Goal: Task Accomplishment & Management: Use online tool/utility

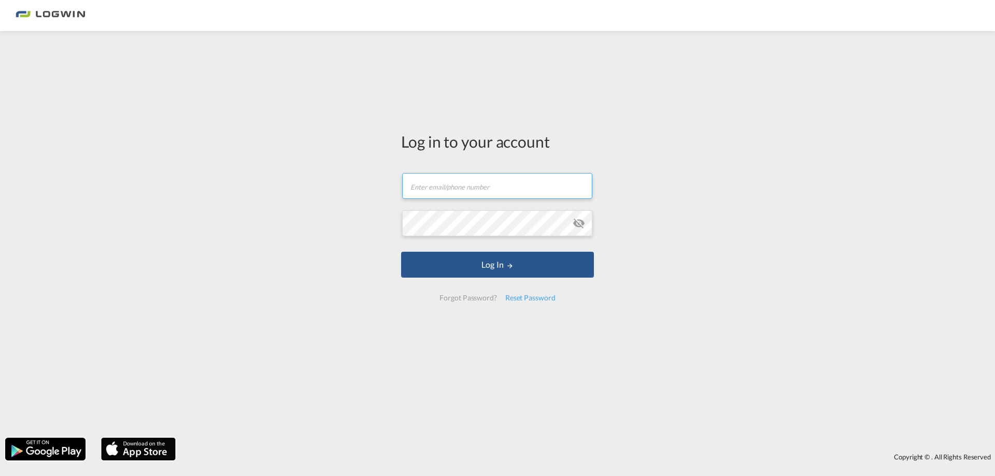
drag, startPoint x: 458, startPoint y: 191, endPoint x: 577, endPoint y: 151, distance: 125.7
click at [462, 186] on input "text" at bounding box center [497, 186] width 190 height 26
type input "[PERSON_NAME][EMAIL_ADDRESS][DOMAIN_NAME]"
click at [401, 252] on button "Log In" at bounding box center [497, 265] width 193 height 26
